Goal: Information Seeking & Learning: Find specific fact

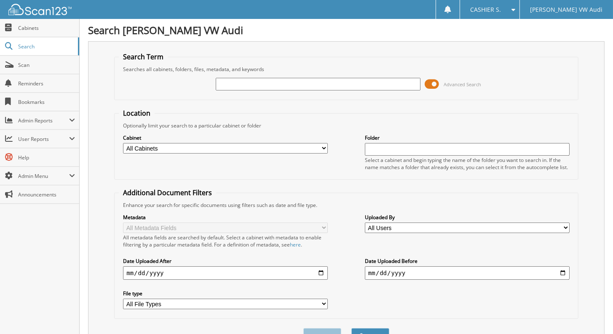
click at [383, 85] on input "text" at bounding box center [318, 84] width 205 height 13
paste input "2430896P"
type input "2430896P"
click at [351, 328] on button "Search" at bounding box center [370, 336] width 38 height 16
click at [435, 83] on span at bounding box center [431, 84] width 14 height 13
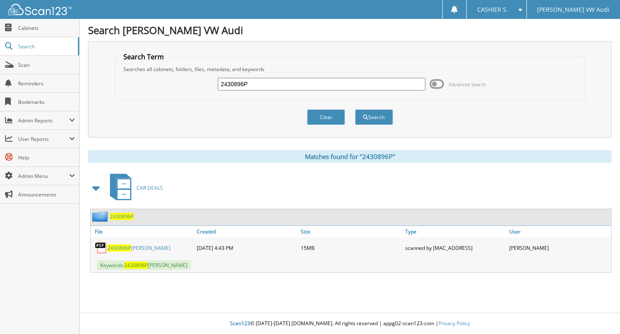
click at [124, 245] on span "2430896P" at bounding box center [119, 248] width 24 height 7
click at [258, 81] on input "2430896P" at bounding box center [322, 84] width 208 height 13
